Goal: Information Seeking & Learning: Learn about a topic

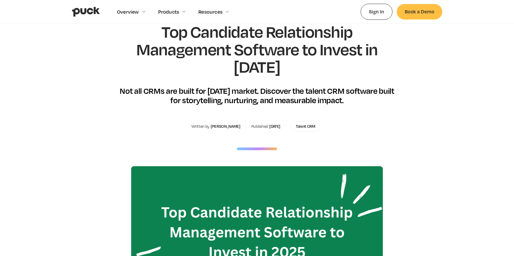
scroll to position [56, 0]
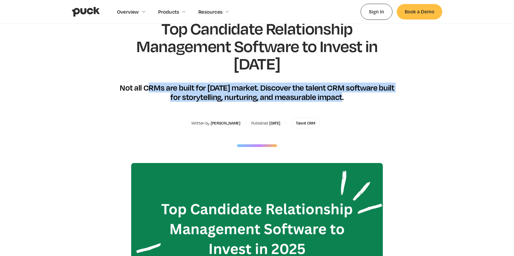
drag, startPoint x: 161, startPoint y: 90, endPoint x: 340, endPoint y: 93, distance: 179.4
click at [340, 93] on div "Not all CRMs are built for [DATE] market. Discover the talent CRM software buil…" at bounding box center [257, 92] width 281 height 19
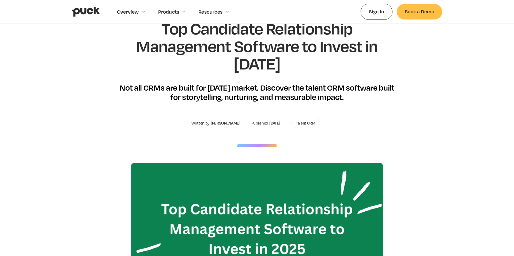
click at [259, 95] on div "Not all CRMs are built for [DATE] market. Discover the talent CRM software buil…" at bounding box center [257, 92] width 281 height 19
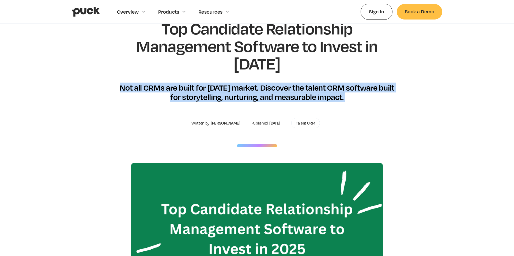
click at [259, 95] on div "Not all CRMs are built for [DATE] market. Discover the talent CRM software buil…" at bounding box center [257, 92] width 281 height 19
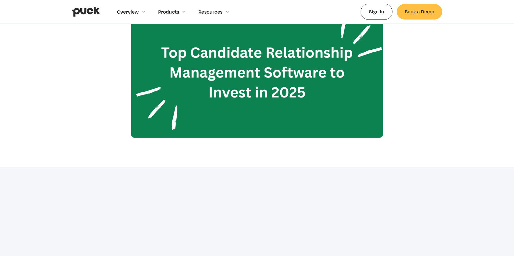
scroll to position [261, 0]
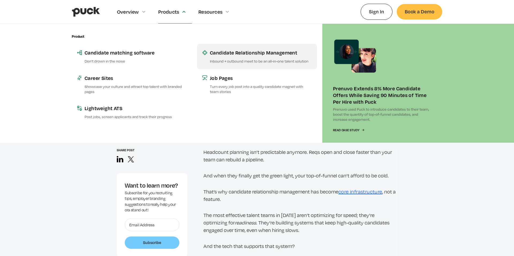
click at [237, 55] on div "Candidate Relationship Management" at bounding box center [261, 52] width 102 height 7
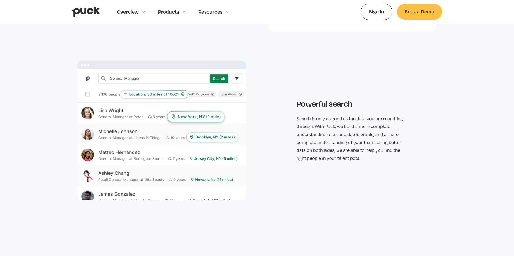
scroll to position [963, 0]
